Goal: Task Accomplishment & Management: Use online tool/utility

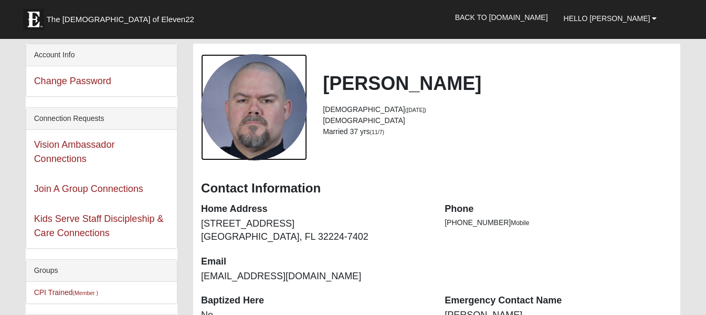
click at [270, 110] on div "View Fullsize Photo" at bounding box center [254, 107] width 106 height 106
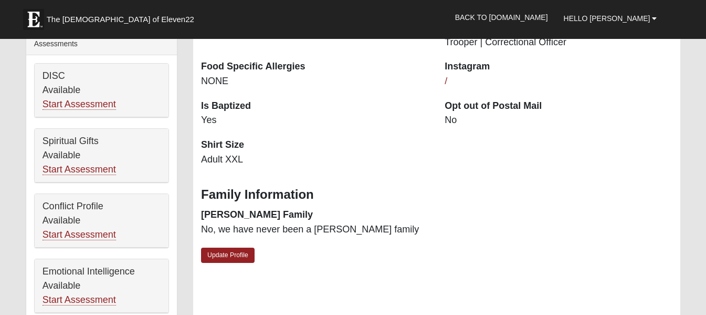
scroll to position [335, 0]
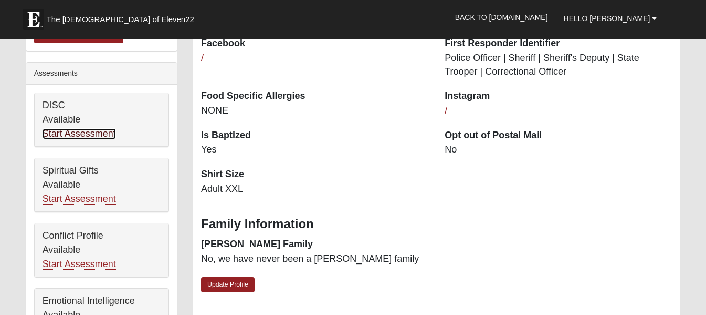
click at [83, 137] on link "Start Assessment" at bounding box center [80, 133] width 74 height 11
